Goal: Task Accomplishment & Management: Manage account settings

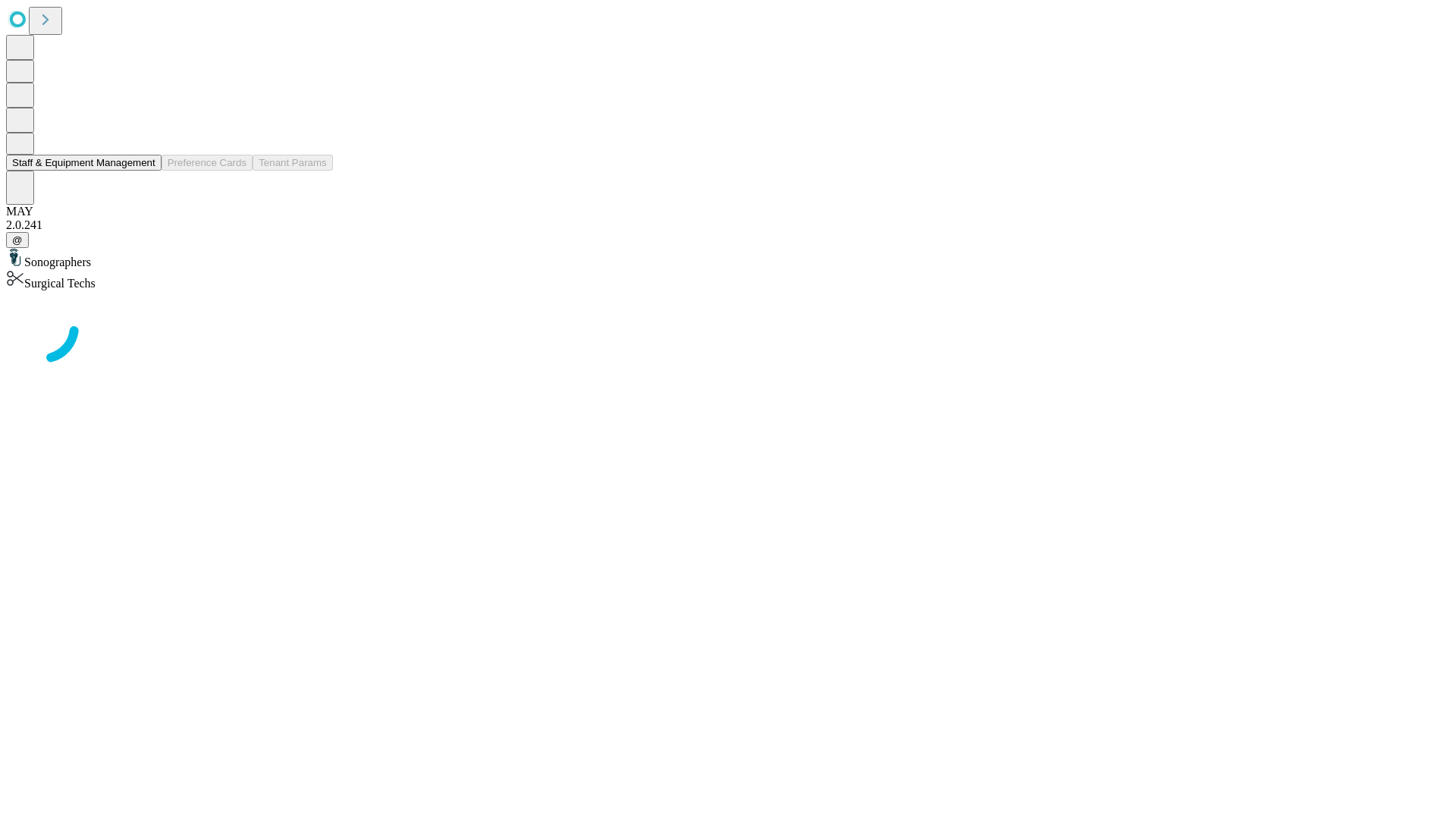
click at [145, 170] on button "Staff & Equipment Management" at bounding box center [83, 163] width 156 height 16
